Goal: Task Accomplishment & Management: Manage account settings

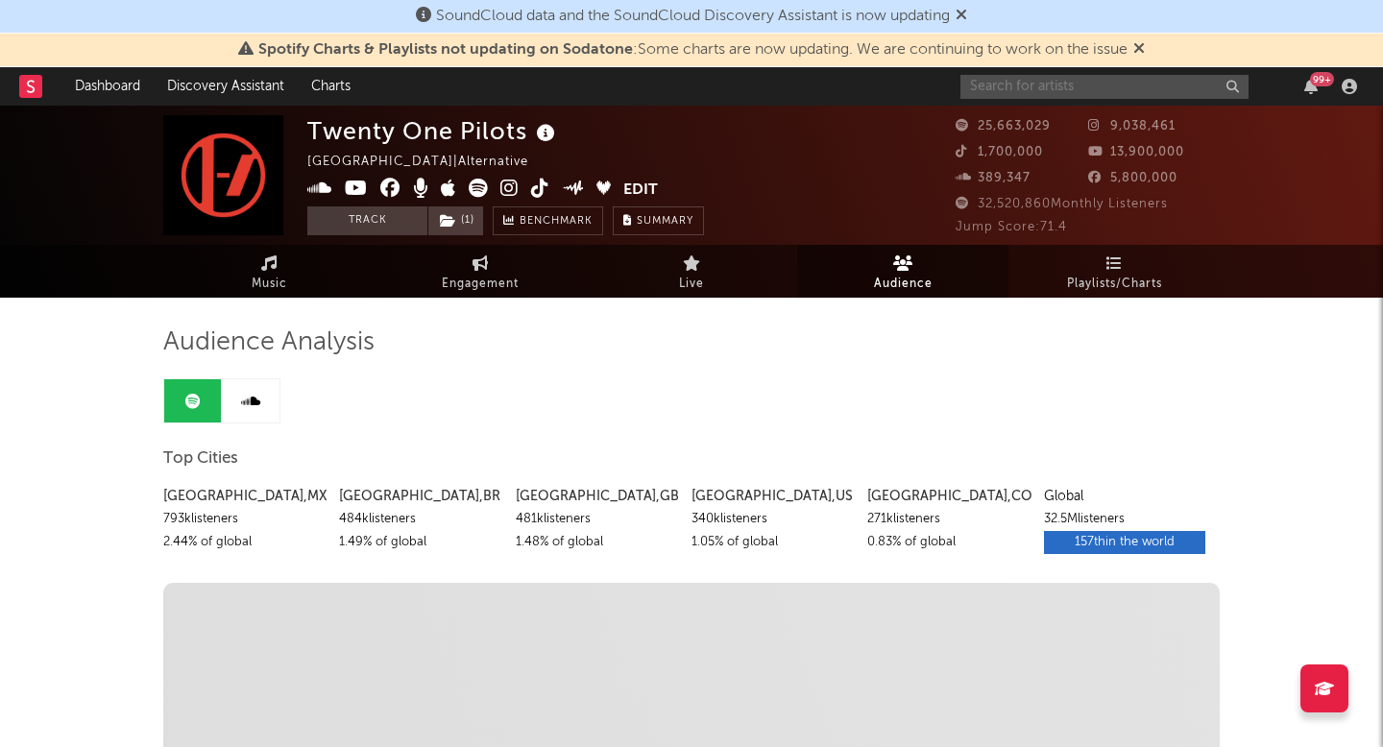
click at [1144, 83] on input "text" at bounding box center [1105, 87] width 288 height 24
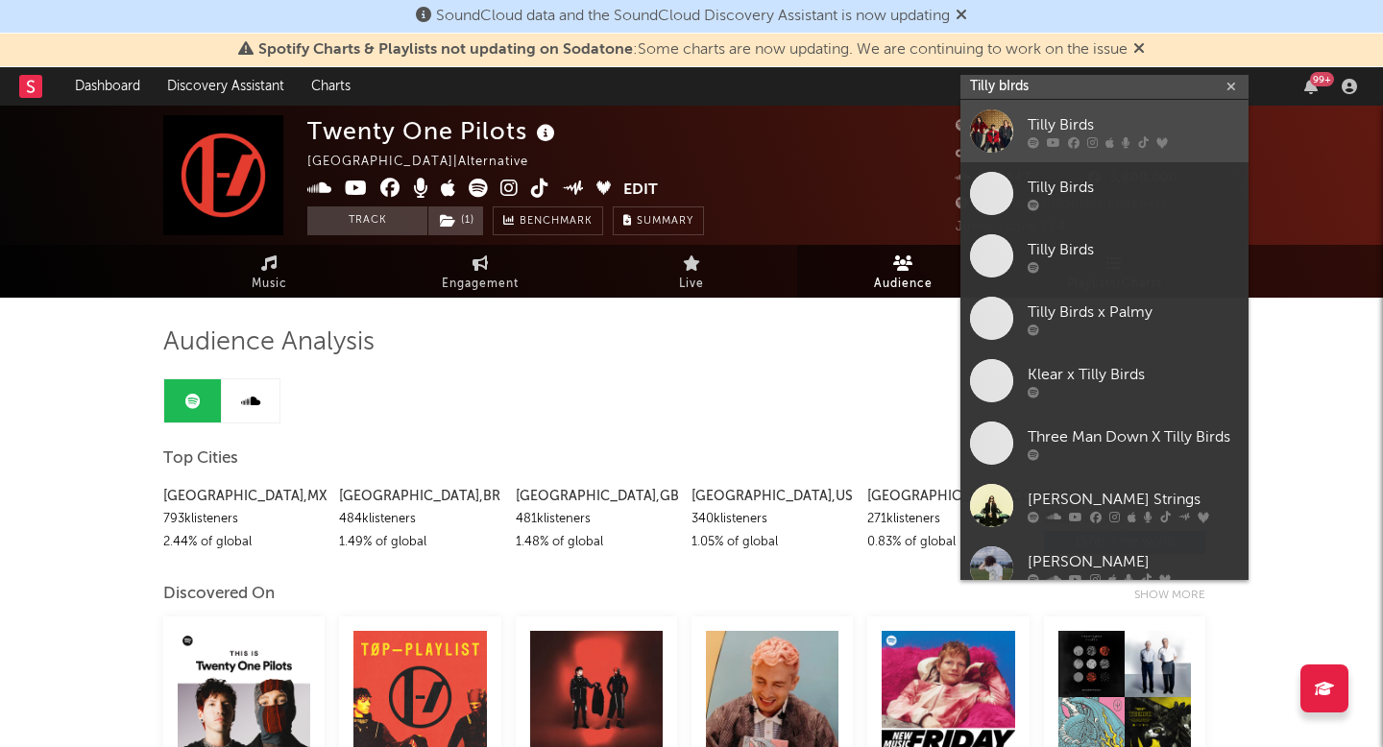
type input "Tilly bIrds"
click at [1128, 128] on div "Tilly Birds" at bounding box center [1133, 124] width 211 height 23
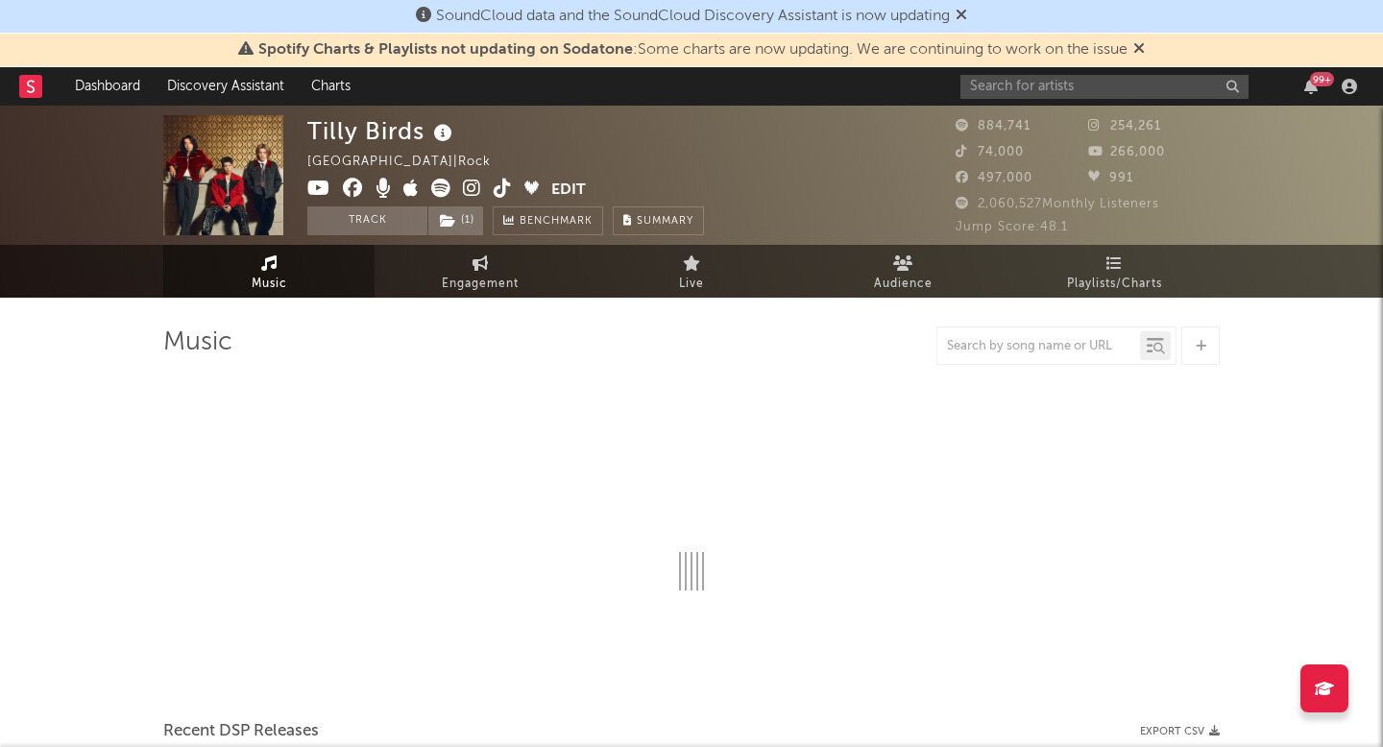
select select "6m"
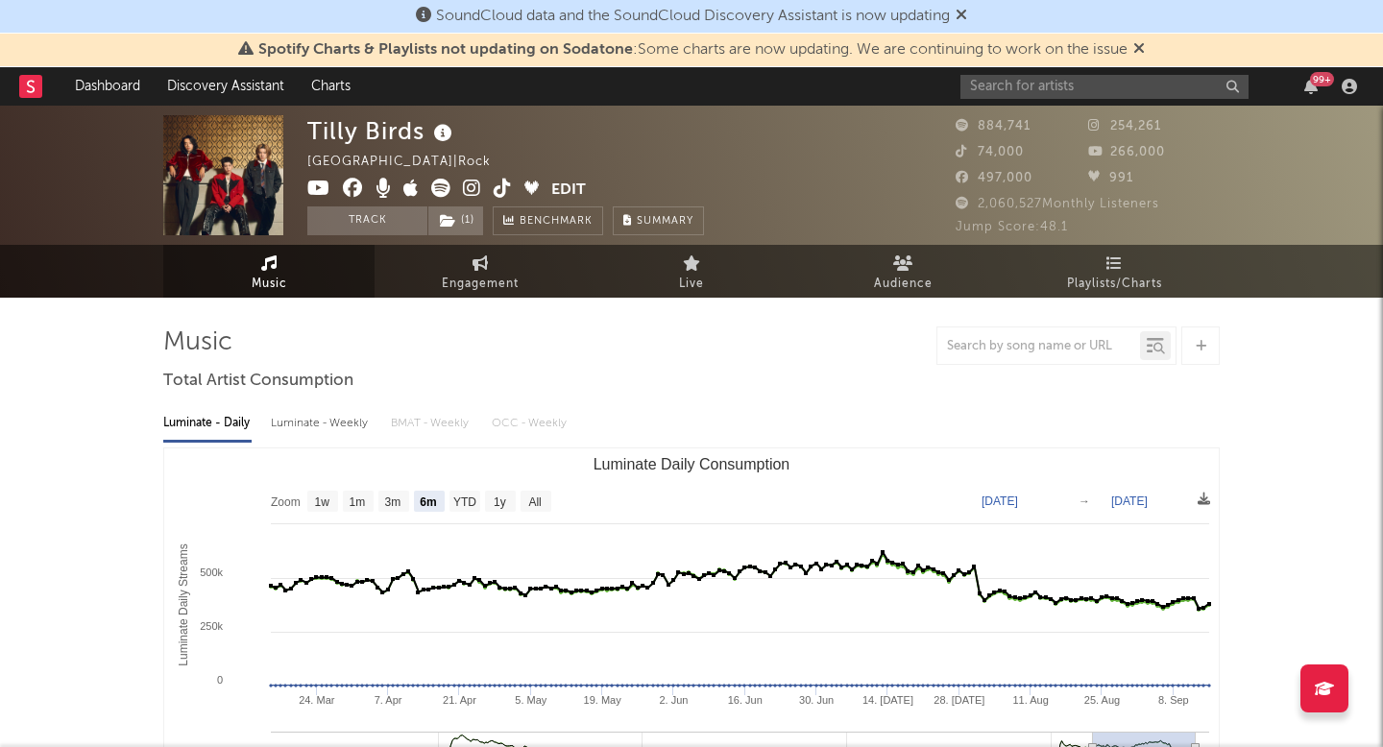
select select "6m"
click at [572, 188] on button "Edit" at bounding box center [568, 191] width 35 height 24
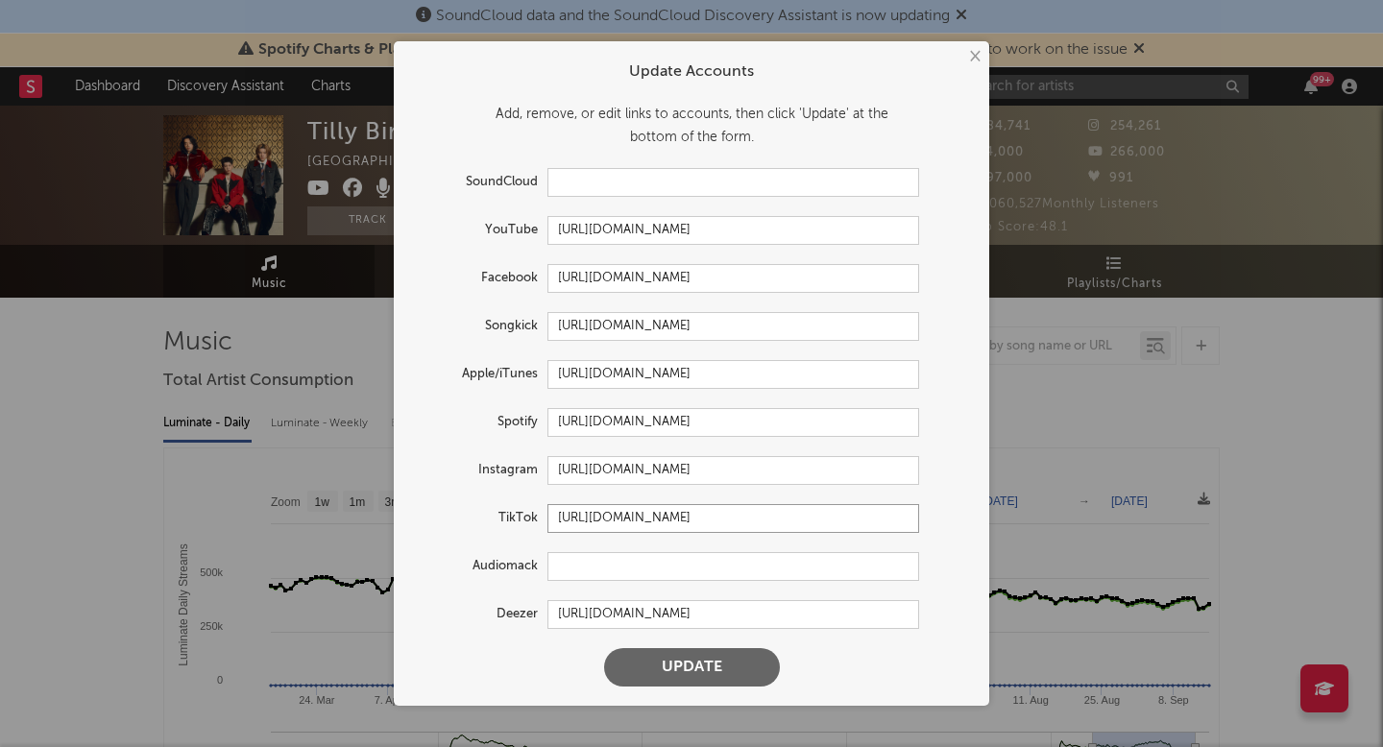
drag, startPoint x: 557, startPoint y: 520, endPoint x: 946, endPoint y: 520, distance: 389.0
click at [946, 520] on div "TikTok [URL][DOMAIN_NAME]" at bounding box center [691, 518] width 557 height 29
drag, startPoint x: 760, startPoint y: 226, endPoint x: 548, endPoint y: 229, distance: 212.3
click at [548, 229] on input "[URL][DOMAIN_NAME]" at bounding box center [734, 230] width 372 height 29
click at [821, 276] on input "[URL][DOMAIN_NAME]" at bounding box center [734, 278] width 372 height 29
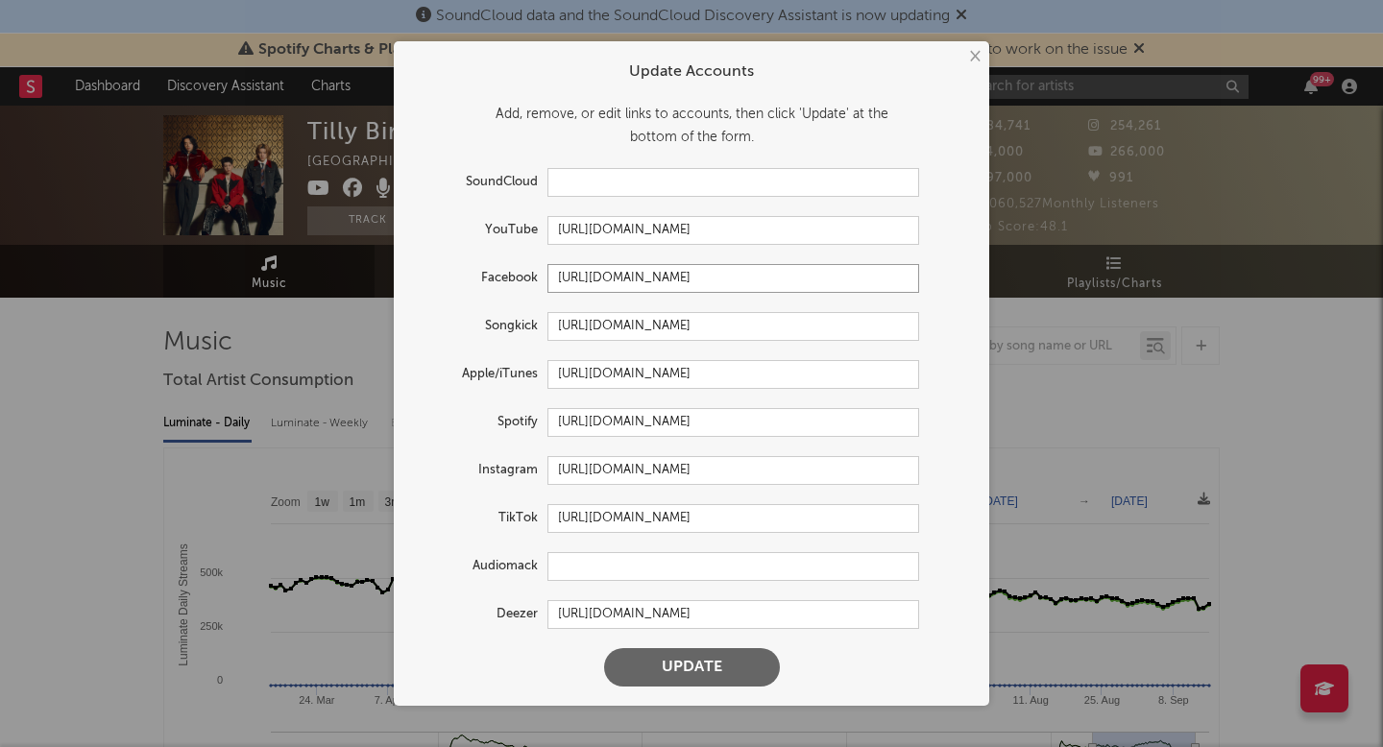
drag, startPoint x: 827, startPoint y: 277, endPoint x: 548, endPoint y: 284, distance: 279.6
click at [548, 281] on input "[URL][DOMAIN_NAME]" at bounding box center [734, 278] width 372 height 29
drag, startPoint x: 818, startPoint y: 465, endPoint x: 545, endPoint y: 467, distance: 273.8
click at [547, 467] on div "Instagram [URL][DOMAIN_NAME]" at bounding box center [666, 470] width 506 height 29
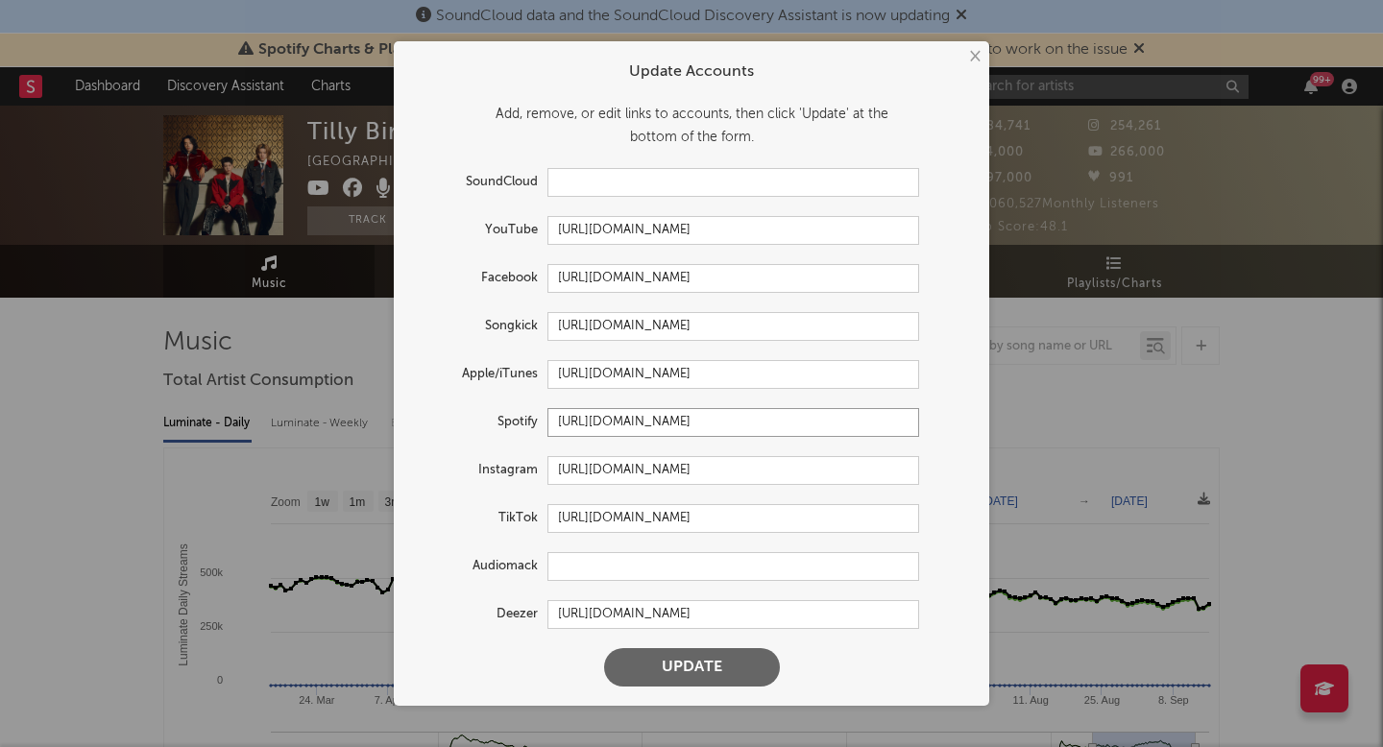
drag, startPoint x: 558, startPoint y: 420, endPoint x: 944, endPoint y: 426, distance: 386.2
click at [973, 428] on form "Update Accounts Add, remove, or edit links to accounts, then click 'Update' at …" at bounding box center [691, 373] width 576 height 645
drag, startPoint x: 559, startPoint y: 518, endPoint x: 960, endPoint y: 522, distance: 400.6
click at [960, 522] on div "TikTok [URL][DOMAIN_NAME]" at bounding box center [691, 518] width 557 height 29
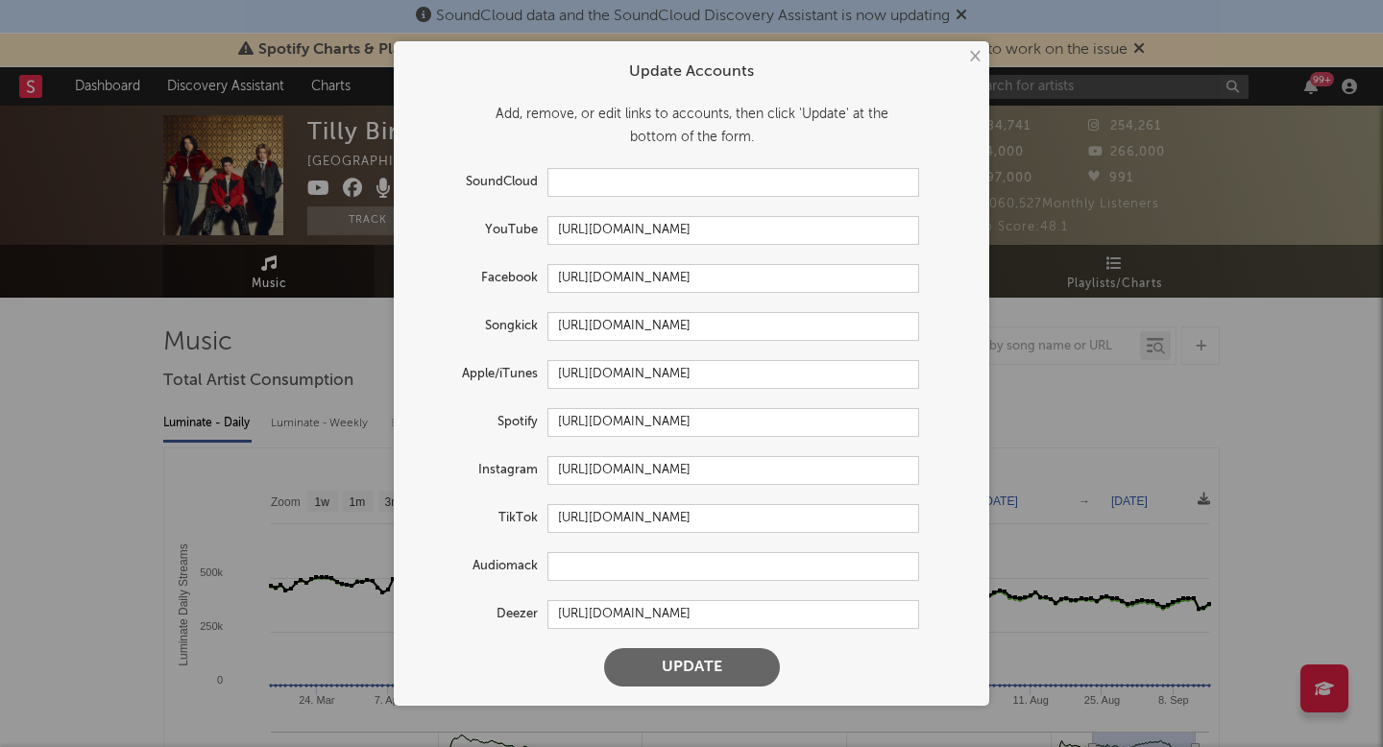
click at [972, 57] on button "×" at bounding box center [973, 56] width 21 height 21
drag, startPoint x: 972, startPoint y: 57, endPoint x: 961, endPoint y: 47, distance: 15.0
click at [972, 57] on button "×" at bounding box center [973, 56] width 21 height 21
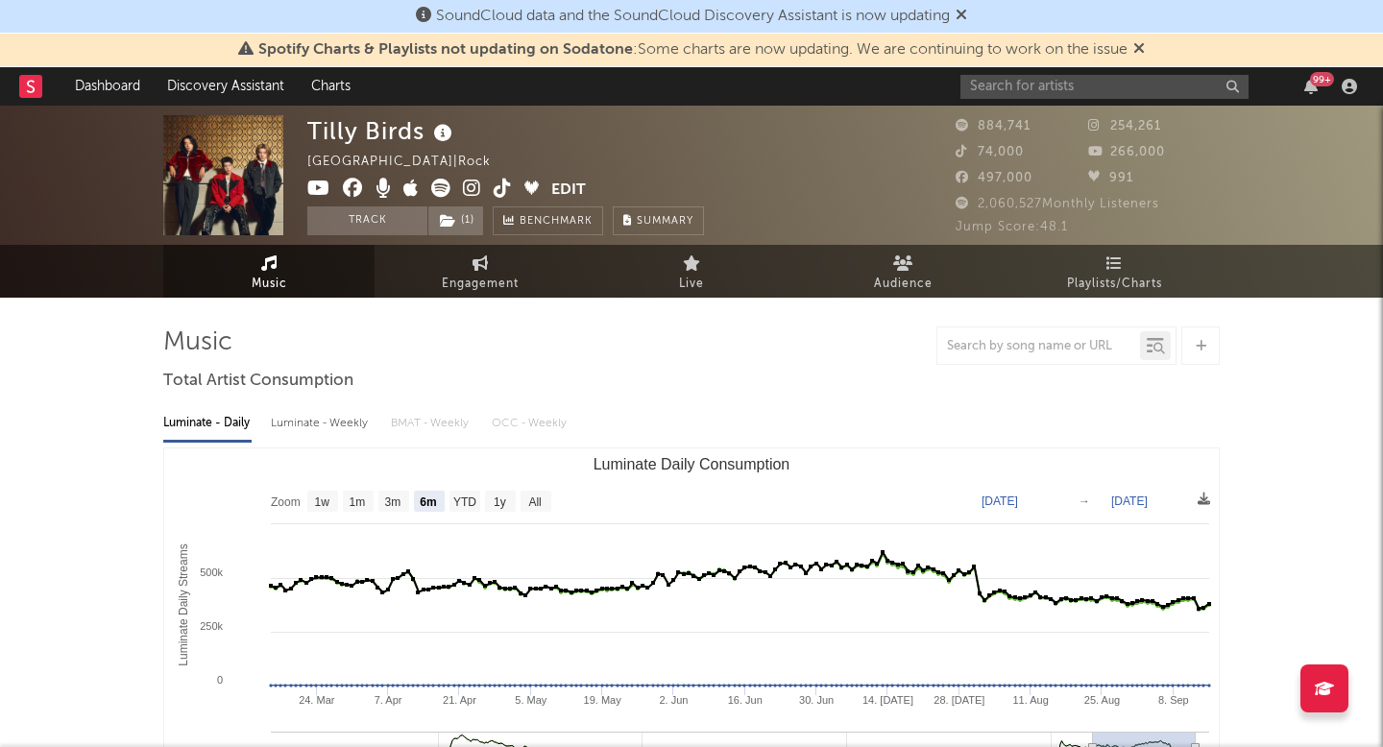
click at [571, 186] on button "Edit" at bounding box center [568, 191] width 35 height 24
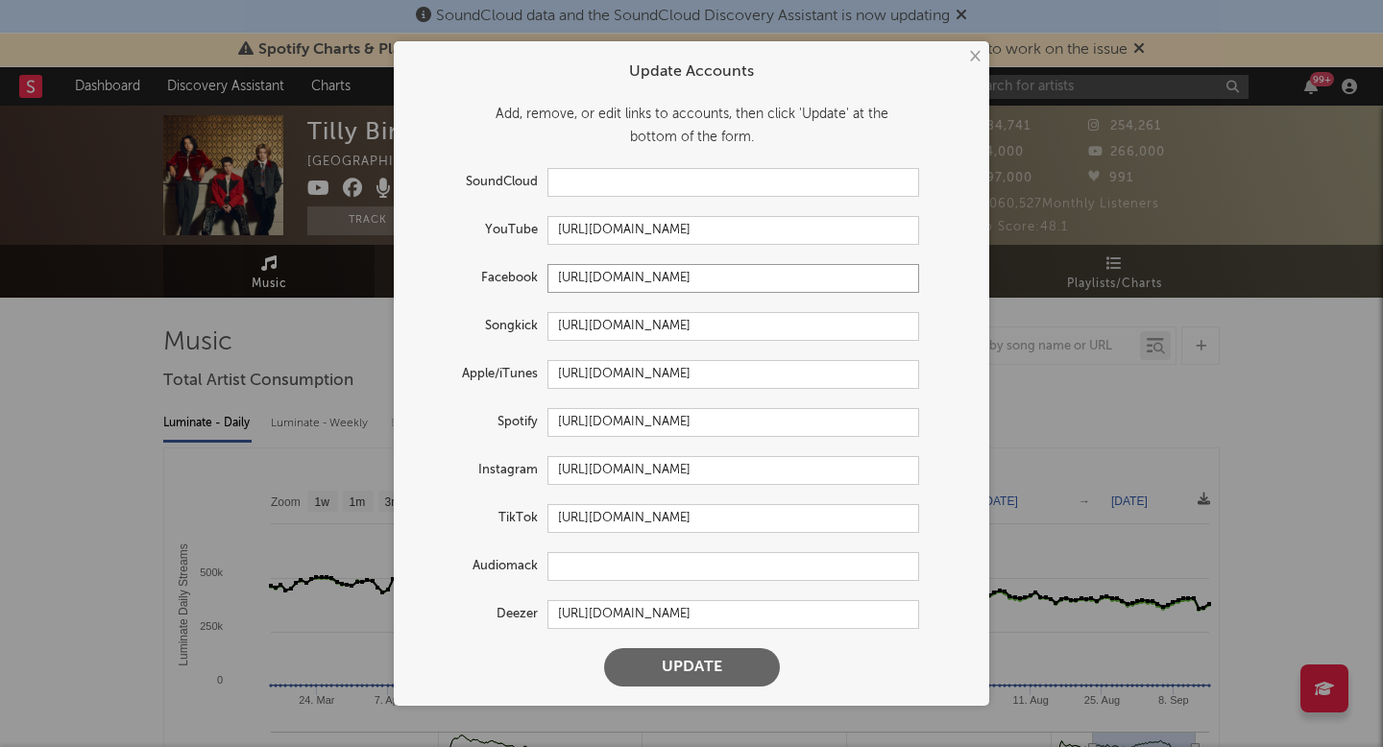
drag, startPoint x: 827, startPoint y: 277, endPoint x: 553, endPoint y: 280, distance: 273.8
click at [553, 280] on input "[URL][DOMAIN_NAME]" at bounding box center [734, 278] width 372 height 29
click at [833, 279] on input "[URL][DOMAIN_NAME]" at bounding box center [734, 278] width 372 height 29
drag, startPoint x: 837, startPoint y: 276, endPoint x: 528, endPoint y: 283, distance: 308.4
click at [536, 283] on div "Facebook [URL][DOMAIN_NAME]" at bounding box center [666, 278] width 506 height 29
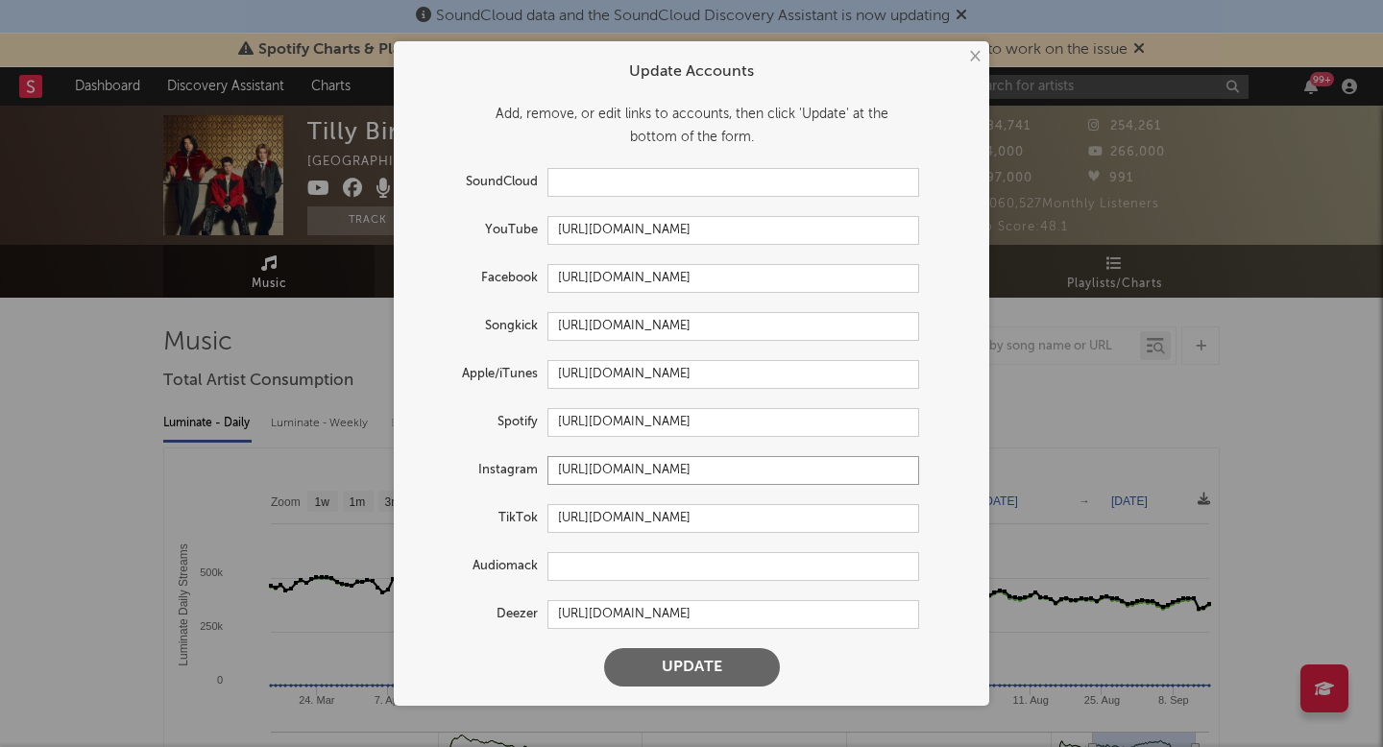
drag, startPoint x: 773, startPoint y: 468, endPoint x: 551, endPoint y: 462, distance: 222.0
click at [551, 462] on input "[URL][DOMAIN_NAME]" at bounding box center [734, 470] width 372 height 29
drag, startPoint x: 978, startPoint y: 55, endPoint x: 874, endPoint y: 42, distance: 104.5
click at [978, 55] on button "×" at bounding box center [973, 56] width 21 height 21
